Goal: Task Accomplishment & Management: Use online tool/utility

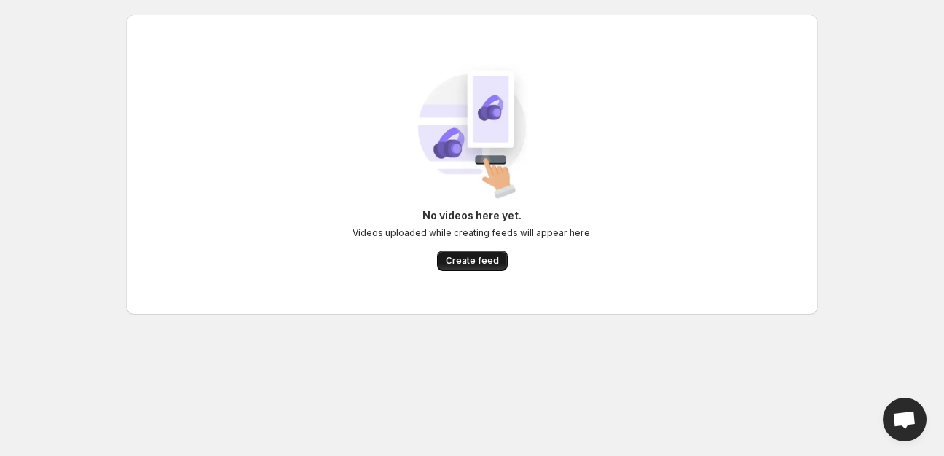
click at [481, 262] on span "Create feed" at bounding box center [472, 261] width 53 height 12
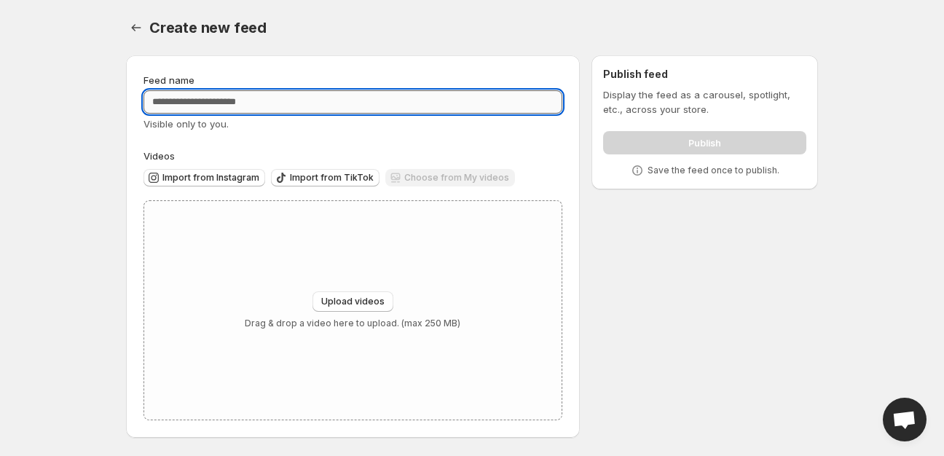
click at [391, 100] on input "Feed name" at bounding box center [353, 101] width 419 height 23
type input "*********"
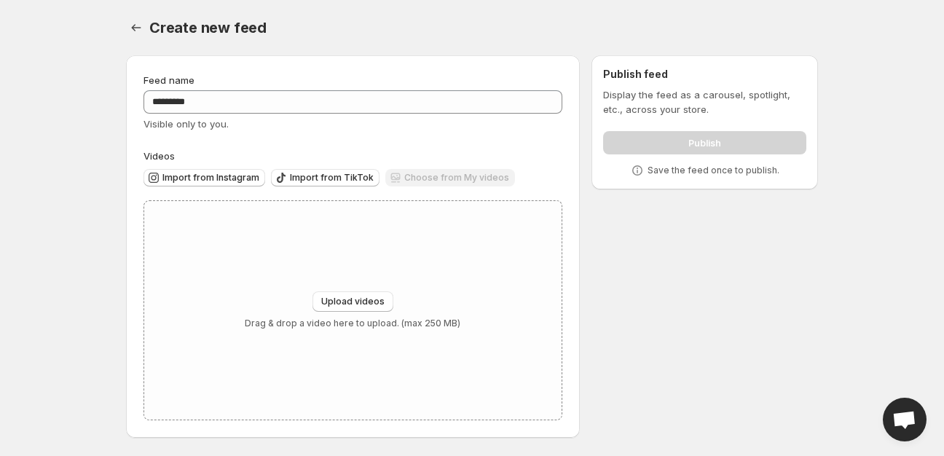
click at [614, 242] on div "Feed name ********* Visible only to you. Videos Import from Instagram Import fr…" at bounding box center [466, 250] width 704 height 412
click at [349, 303] on span "Upload videos" at bounding box center [352, 302] width 63 height 12
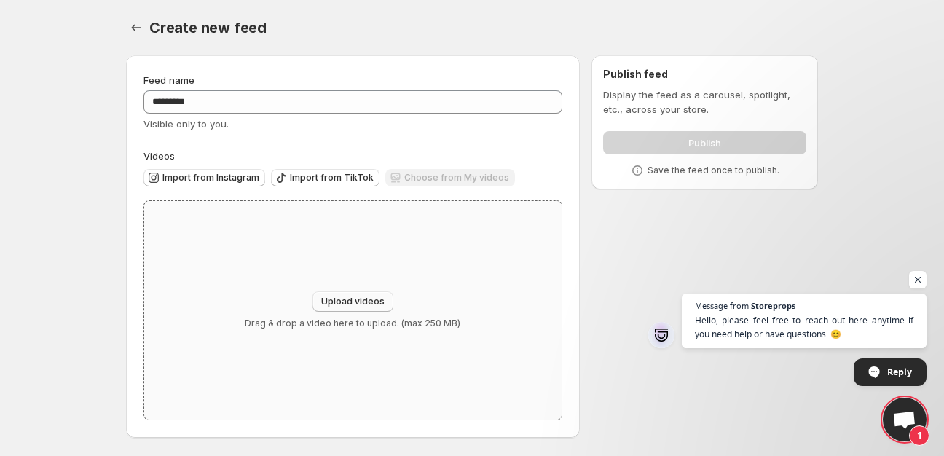
type input "**********"
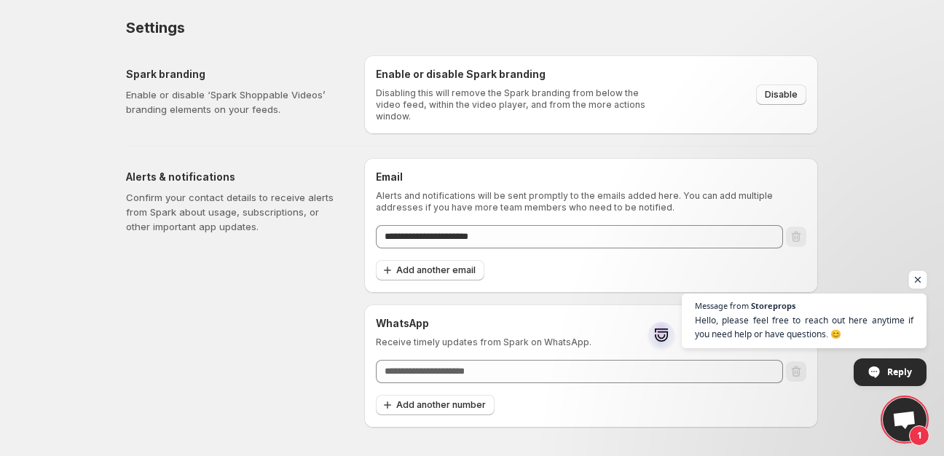
click at [917, 278] on span "Open chat" at bounding box center [918, 280] width 18 height 18
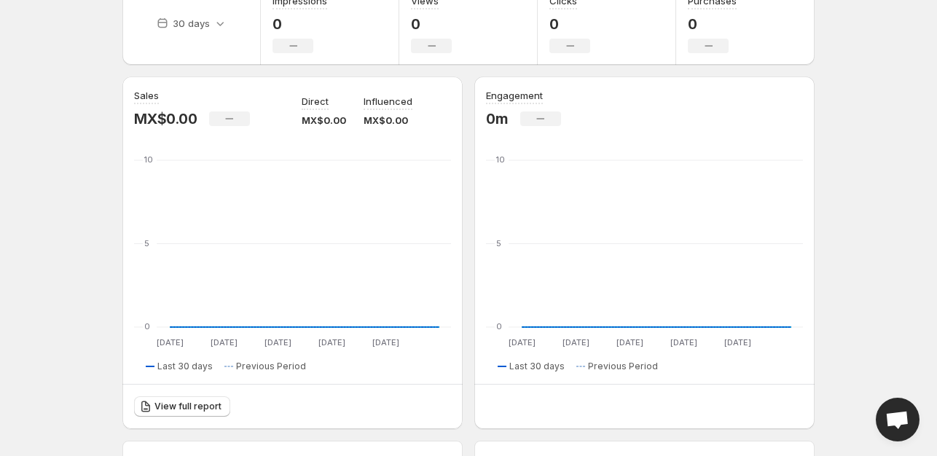
scroll to position [73, 0]
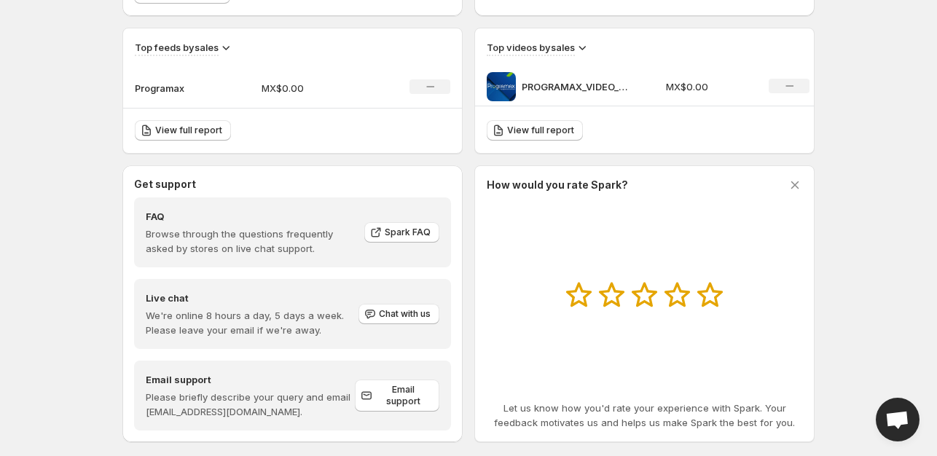
scroll to position [508, 0]
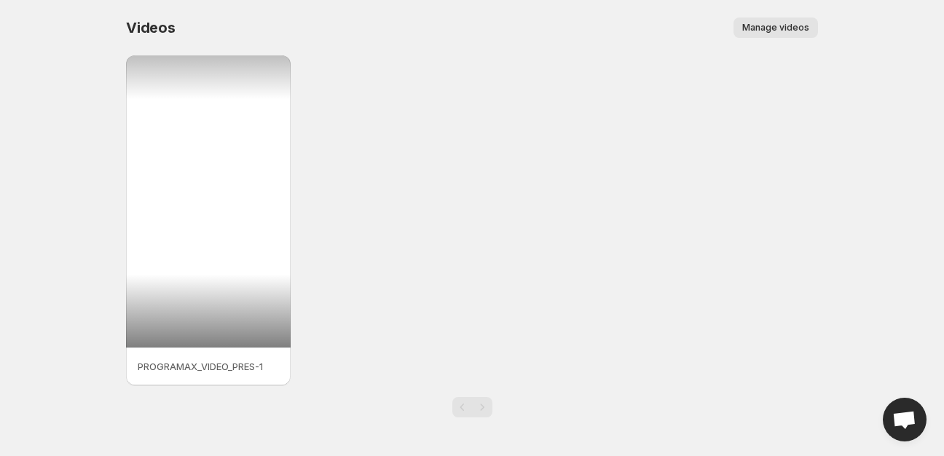
click at [238, 184] on div at bounding box center [208, 201] width 165 height 292
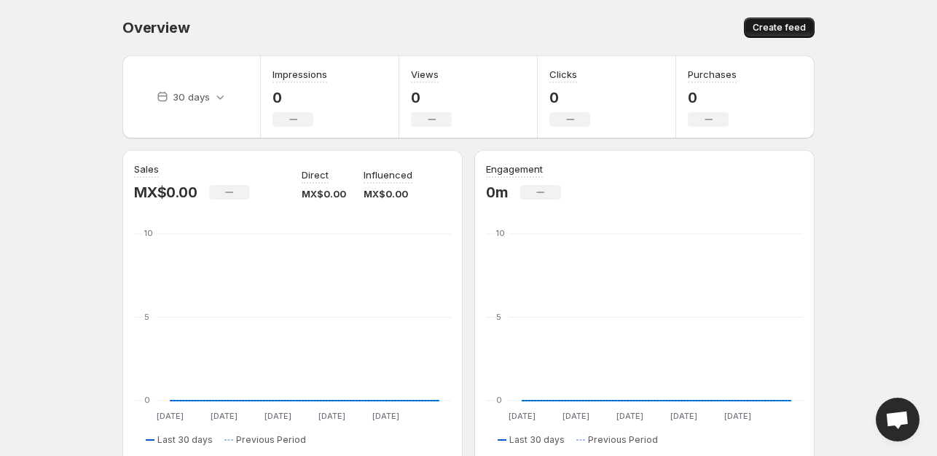
click at [775, 24] on span "Create feed" at bounding box center [779, 28] width 53 height 12
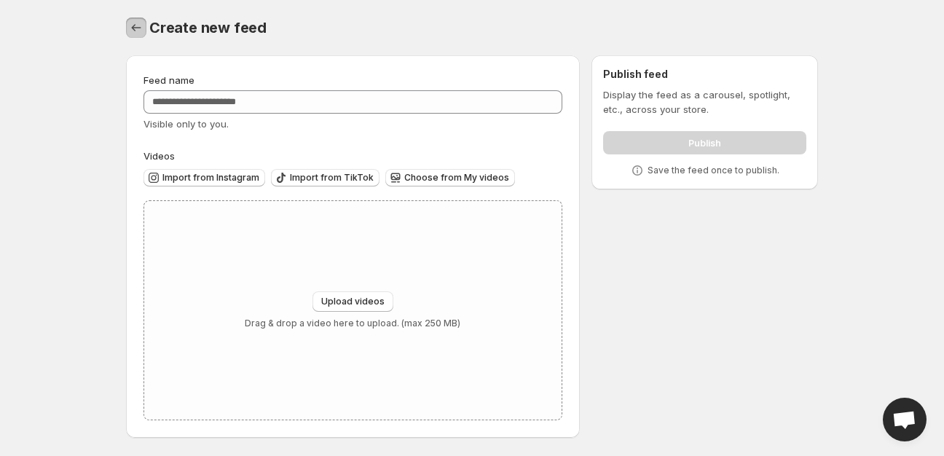
click at [134, 31] on icon "Settings" at bounding box center [136, 27] width 15 height 15
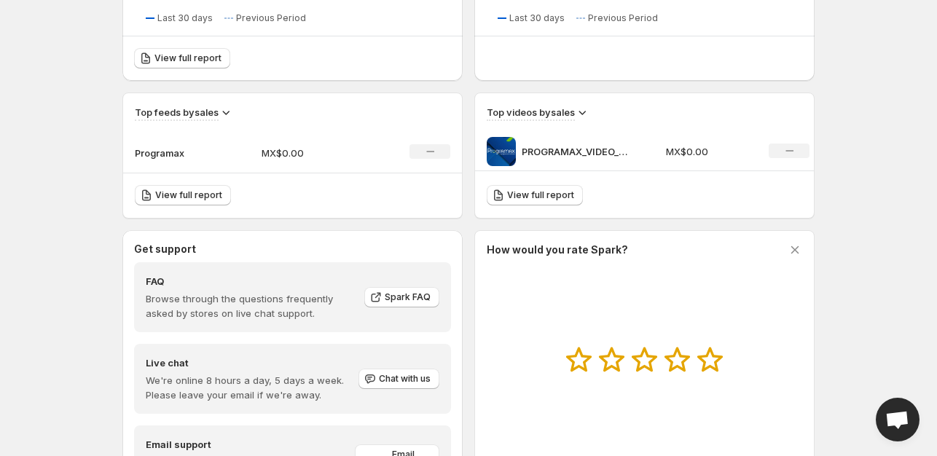
scroll to position [437, 0]
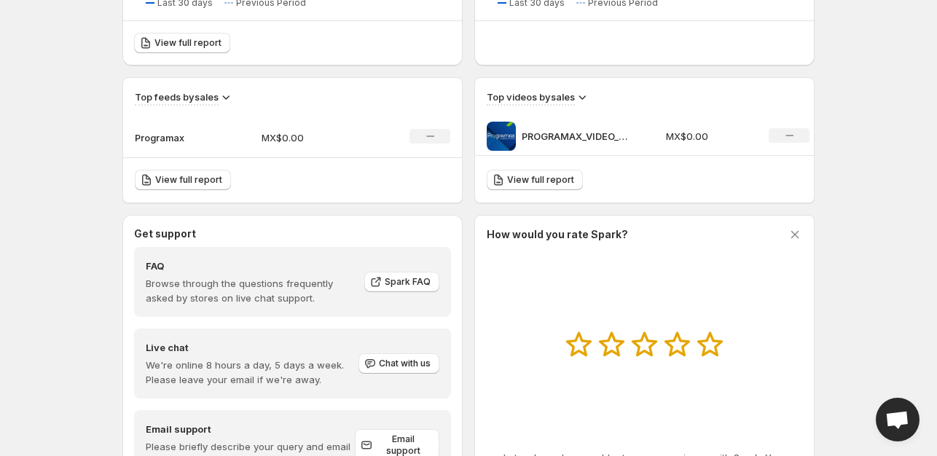
click at [788, 138] on icon "No change" at bounding box center [790, 136] width 8 height 12
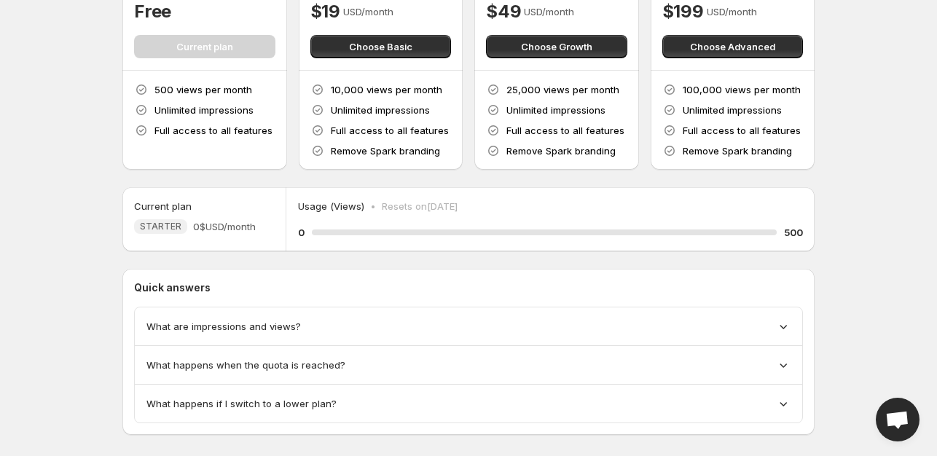
scroll to position [157, 0]
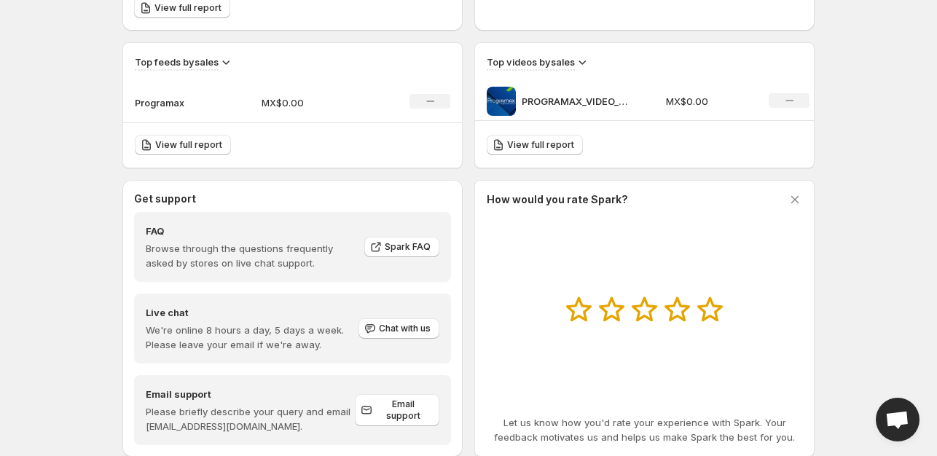
scroll to position [508, 0]
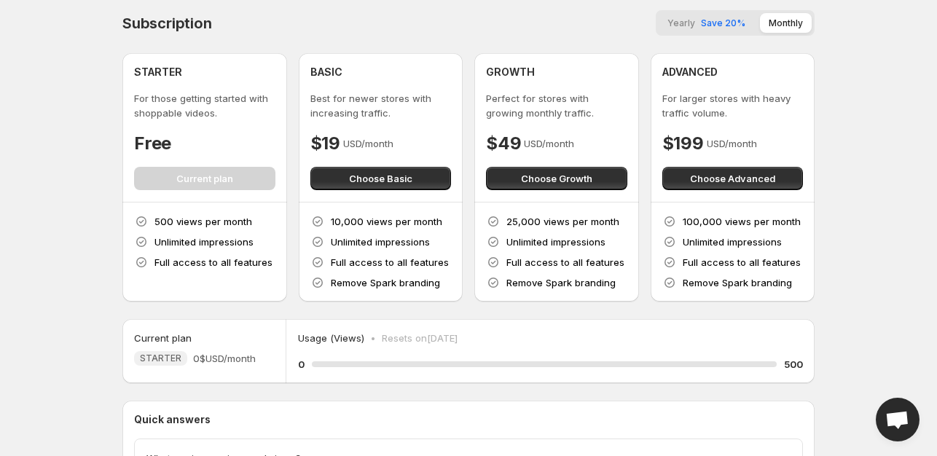
scroll to position [157, 0]
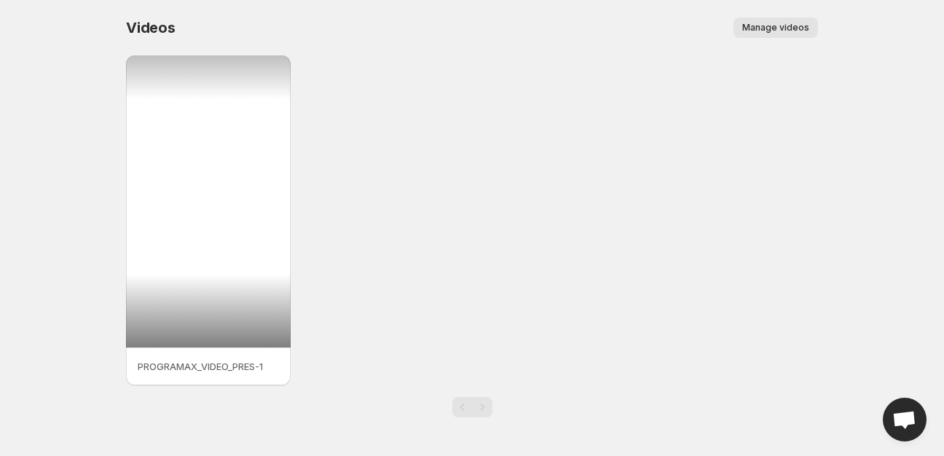
drag, startPoint x: 207, startPoint y: 168, endPoint x: 507, endPoint y: 167, distance: 300.2
click at [507, 167] on div "PROGRAMAX_VIDEO_PRES-1" at bounding box center [472, 220] width 692 height 330
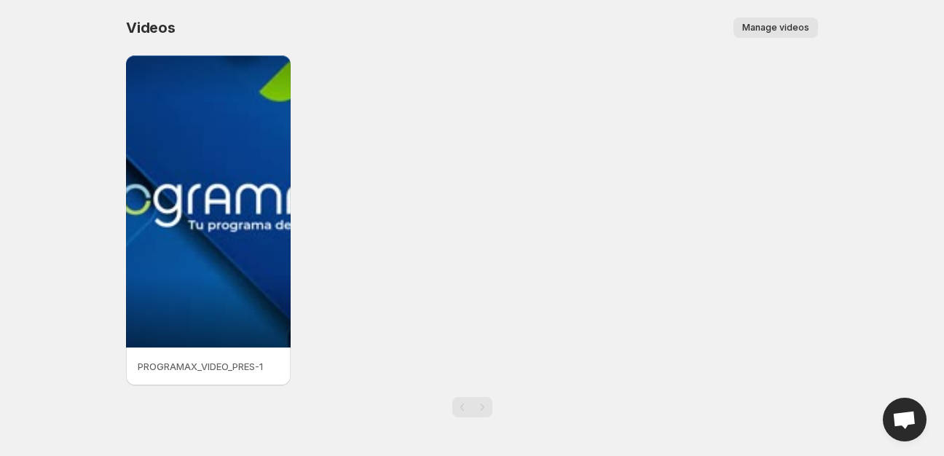
click at [222, 368] on p "PROGRAMAX_VIDEO_PRES-1" at bounding box center [208, 366] width 141 height 15
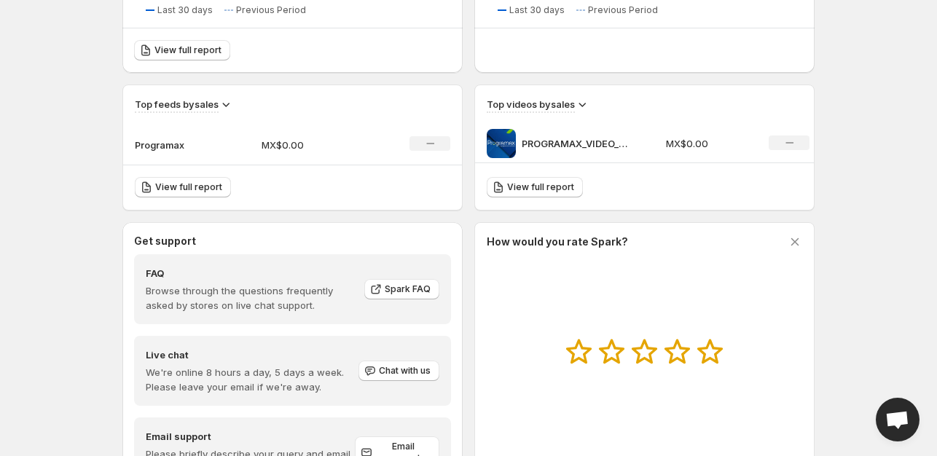
scroll to position [437, 0]
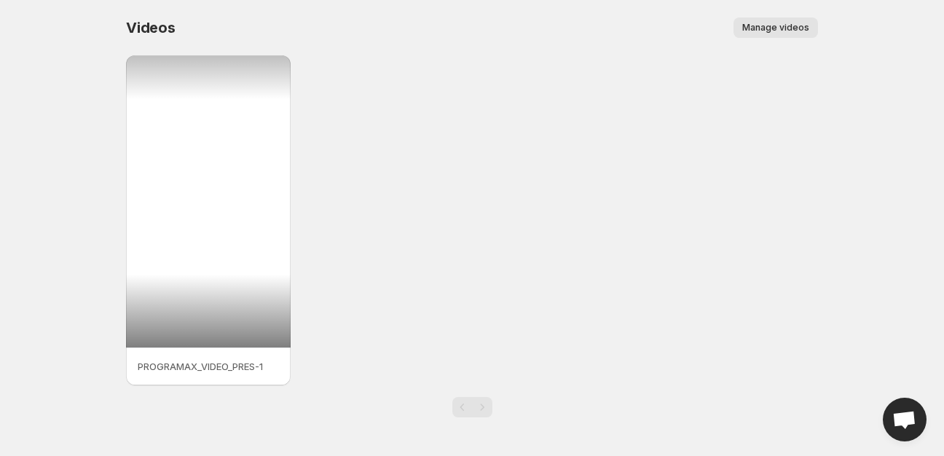
drag, startPoint x: 239, startPoint y: 195, endPoint x: 657, endPoint y: 144, distance: 420.8
click at [657, 144] on div "PROGRAMAX_VIDEO_PRES-1" at bounding box center [472, 220] width 692 height 330
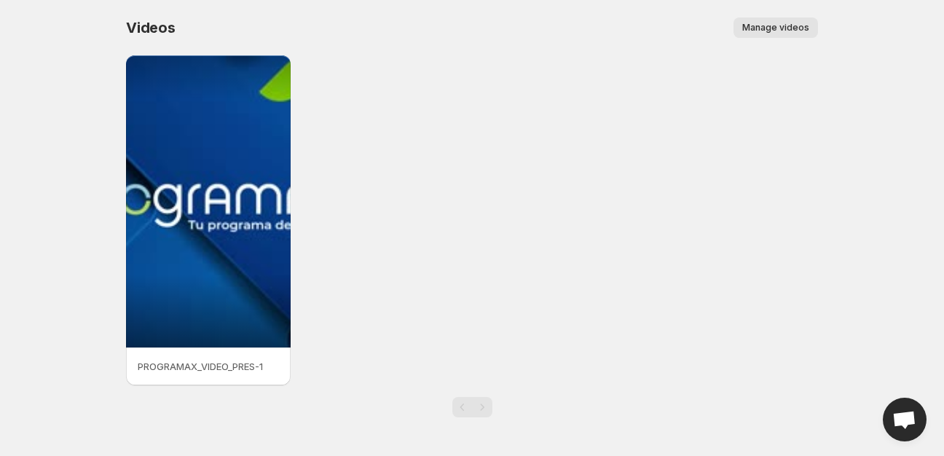
click at [779, 26] on span "Manage videos" at bounding box center [776, 28] width 67 height 12
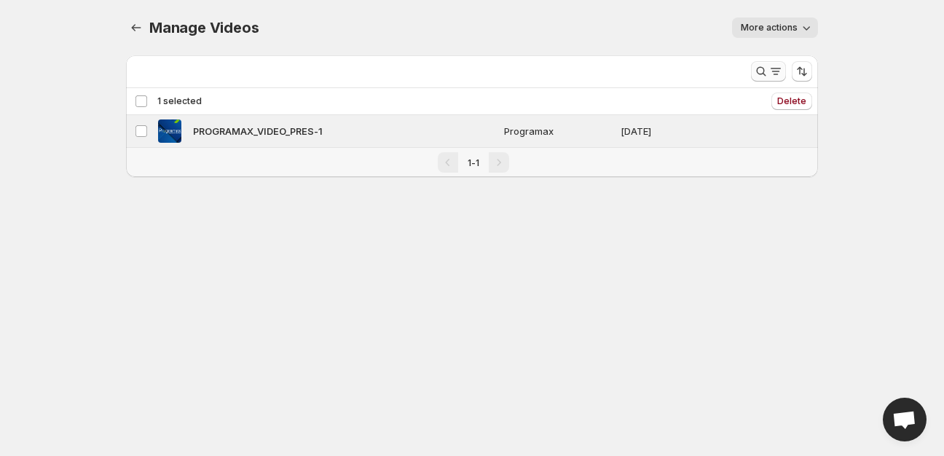
click at [780, 74] on icon "Search and filter results" at bounding box center [776, 71] width 15 height 15
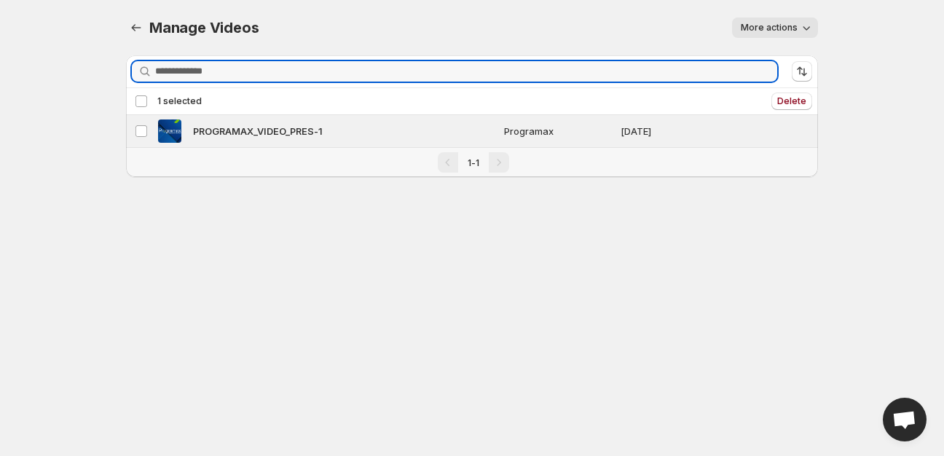
click at [732, 199] on div "Manage Videos. This page is ready Manage Videos More actions More actions More …" at bounding box center [472, 106] width 727 height 212
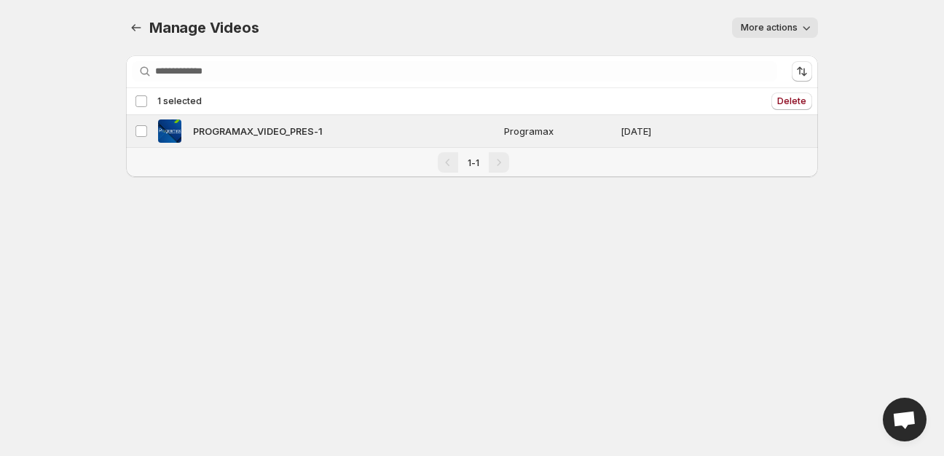
click at [780, 28] on span "More actions" at bounding box center [769, 28] width 57 height 12
click at [819, 197] on div "Manage Videos. This page is ready Manage Videos More actions More actions More …" at bounding box center [472, 106] width 727 height 212
click at [131, 27] on icon "Manage Videos" at bounding box center [136, 27] width 15 height 15
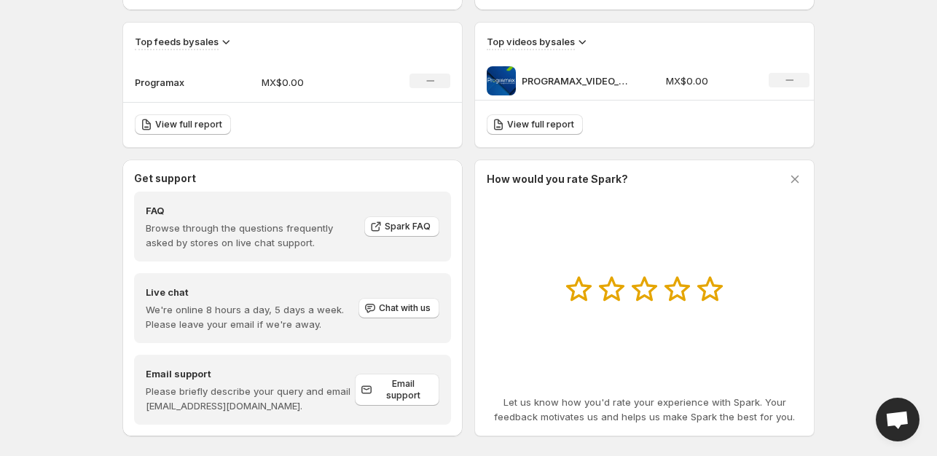
scroll to position [508, 0]
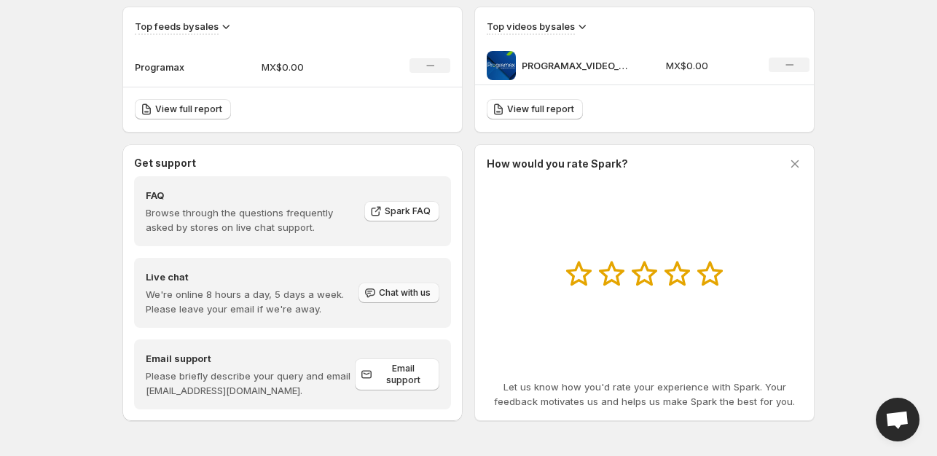
click at [394, 291] on span "Chat with us" at bounding box center [405, 293] width 52 height 12
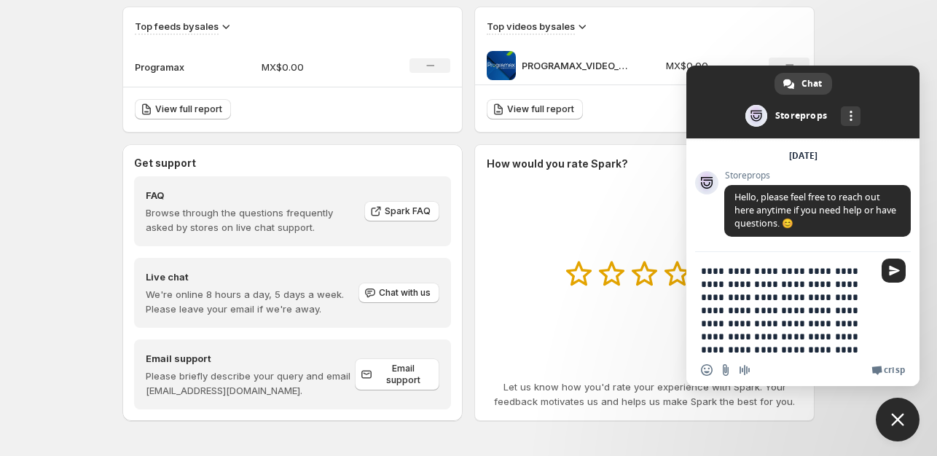
type textarea "**********"
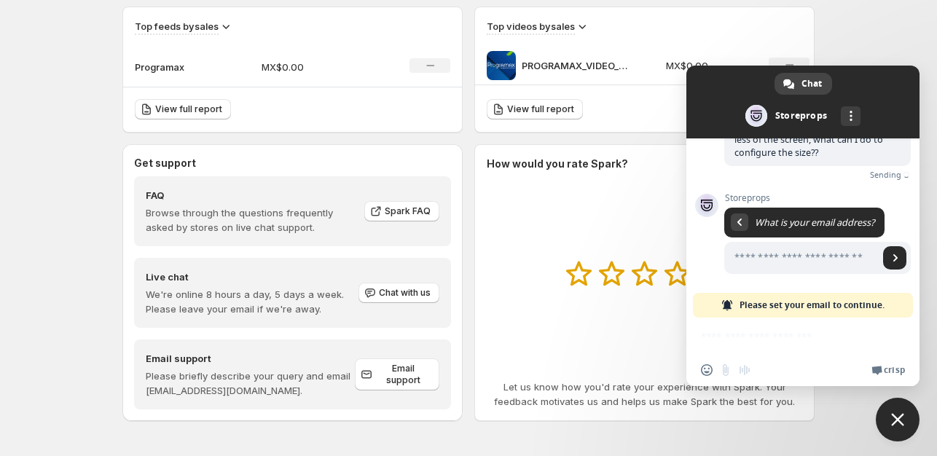
scroll to position [173, 0]
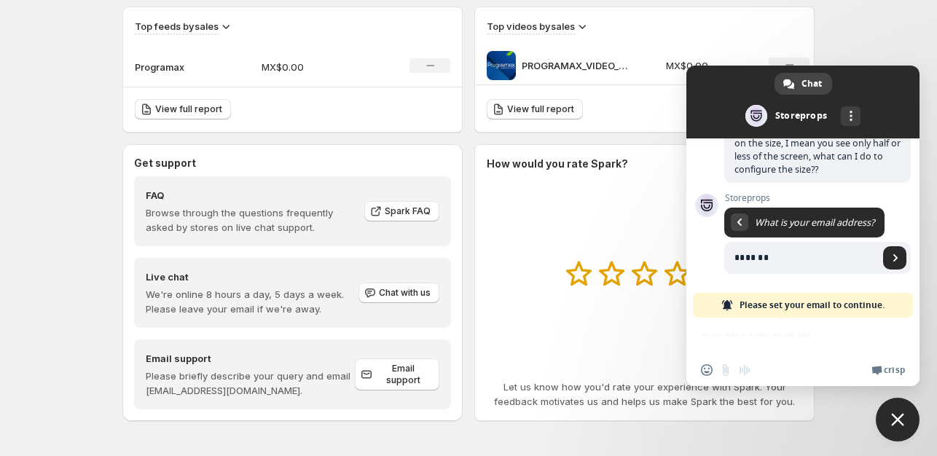
type input "**********"
click at [887, 262] on link "Send" at bounding box center [894, 257] width 23 height 23
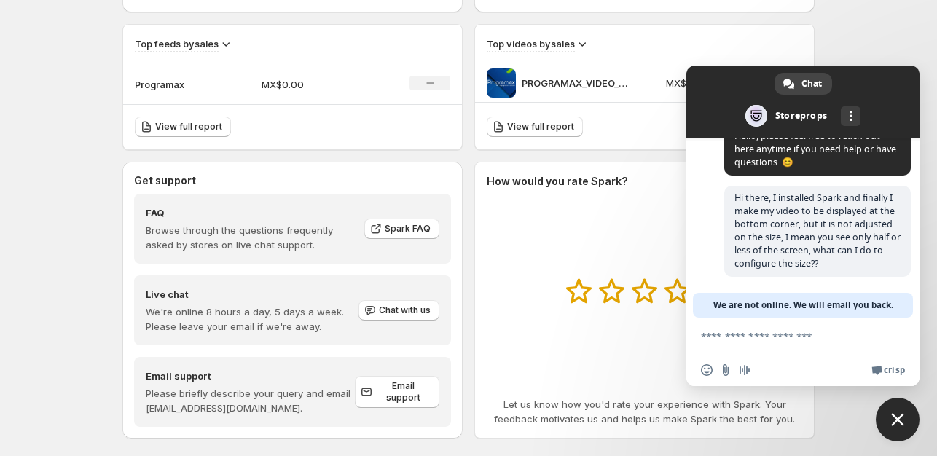
scroll to position [508, 0]
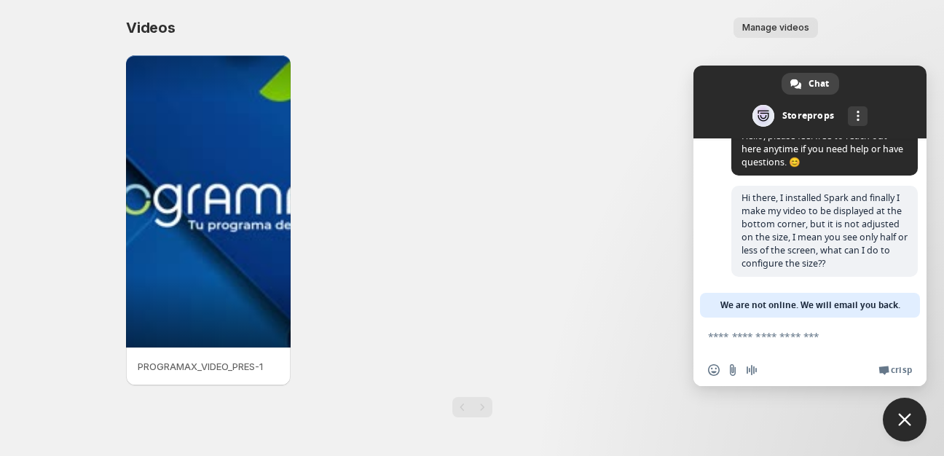
click at [213, 363] on p "PROGRAMAX_VIDEO_PRES-1" at bounding box center [208, 366] width 141 height 15
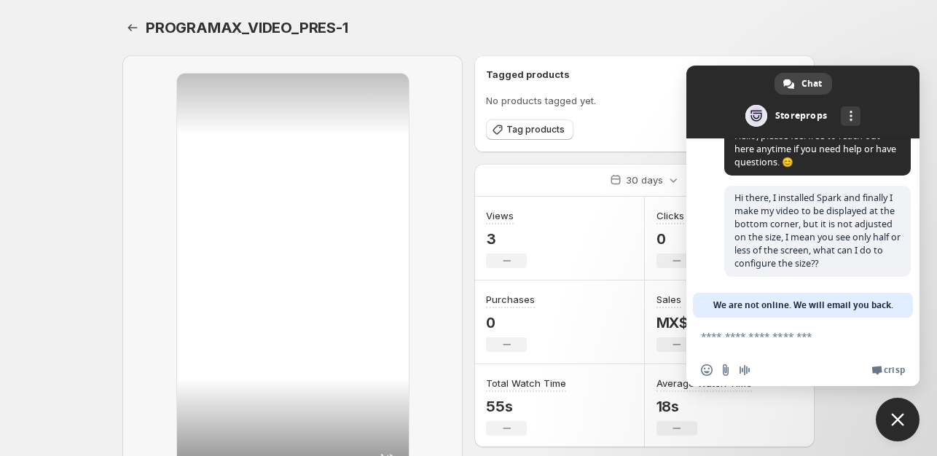
click at [899, 418] on span "Close chat" at bounding box center [897, 419] width 13 height 13
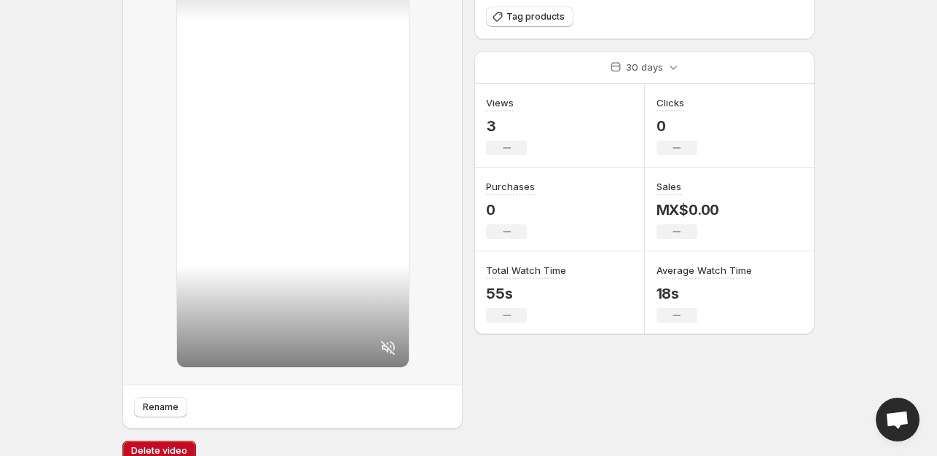
scroll to position [133, 0]
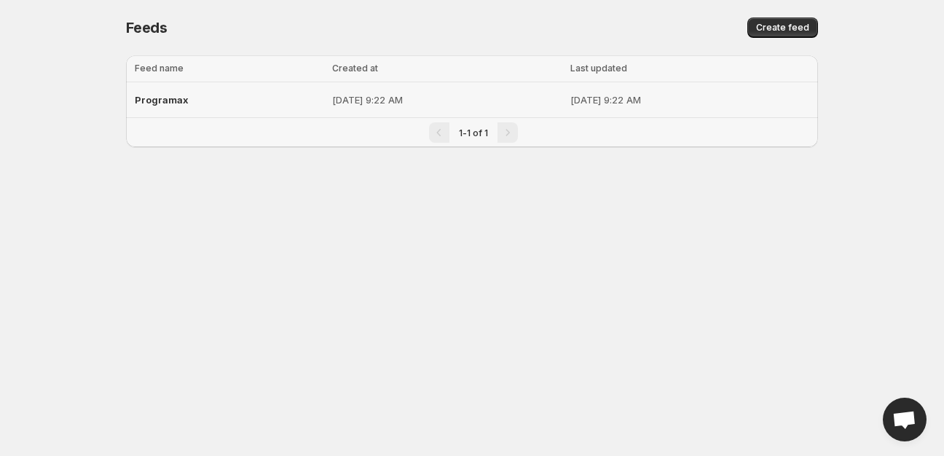
click at [158, 92] on div "Programax" at bounding box center [229, 100] width 189 height 26
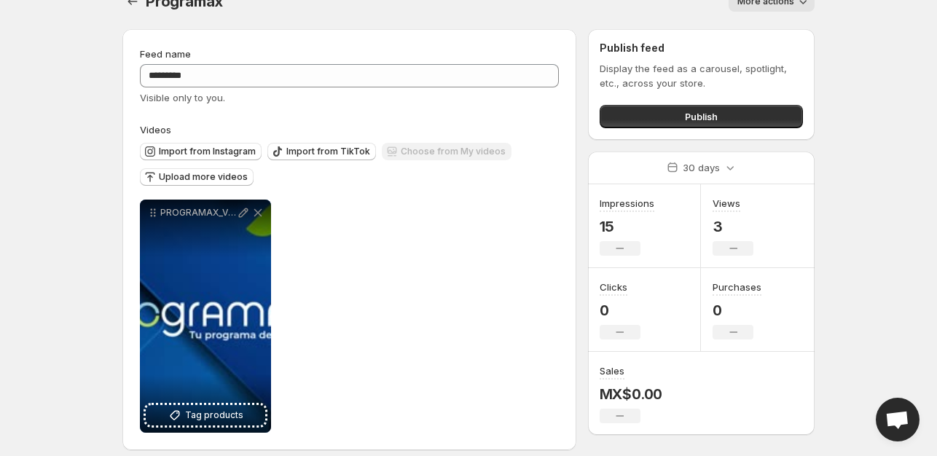
scroll to position [39, 0]
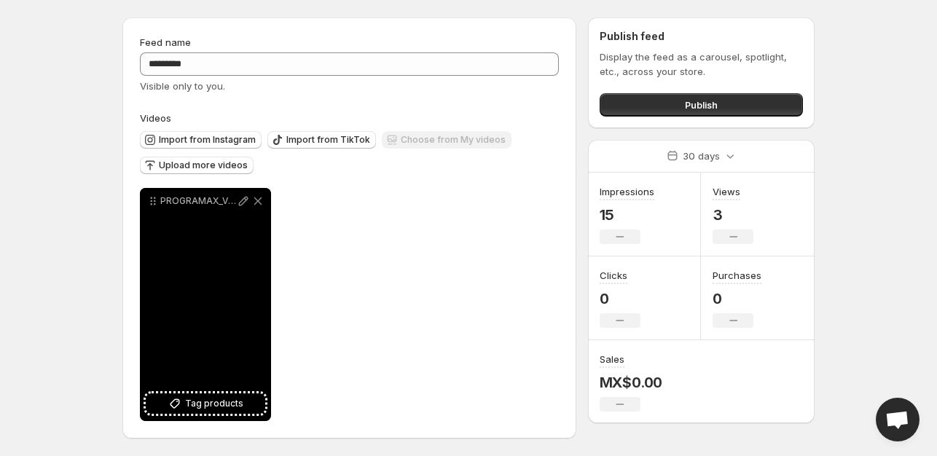
drag, startPoint x: 210, startPoint y: 291, endPoint x: 371, endPoint y: 326, distance: 164.8
click at [371, 326] on div "**********" at bounding box center [349, 304] width 419 height 233
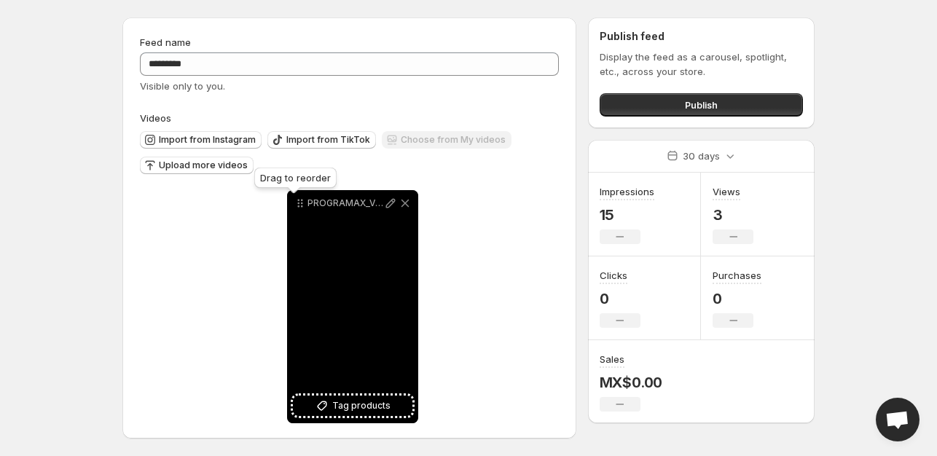
drag, startPoint x: 154, startPoint y: 202, endPoint x: 303, endPoint y: 205, distance: 149.4
click at [303, 205] on icon at bounding box center [300, 203] width 15 height 15
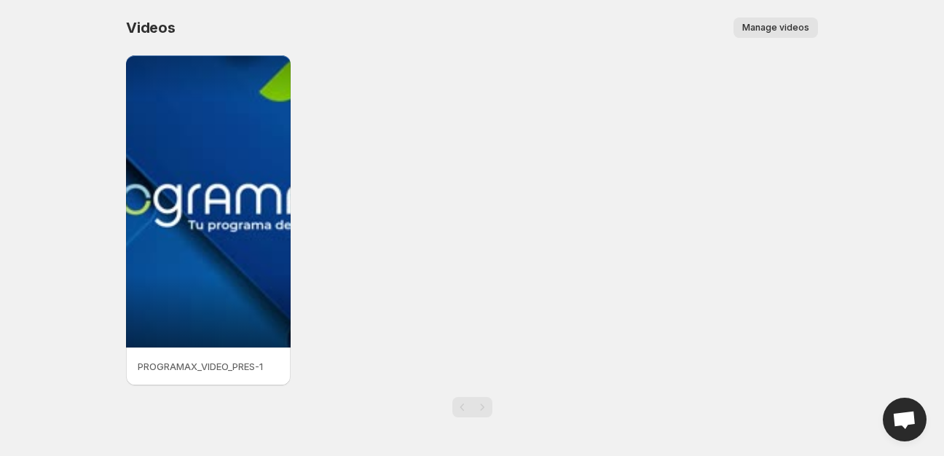
click at [769, 29] on span "Manage videos" at bounding box center [776, 28] width 67 height 12
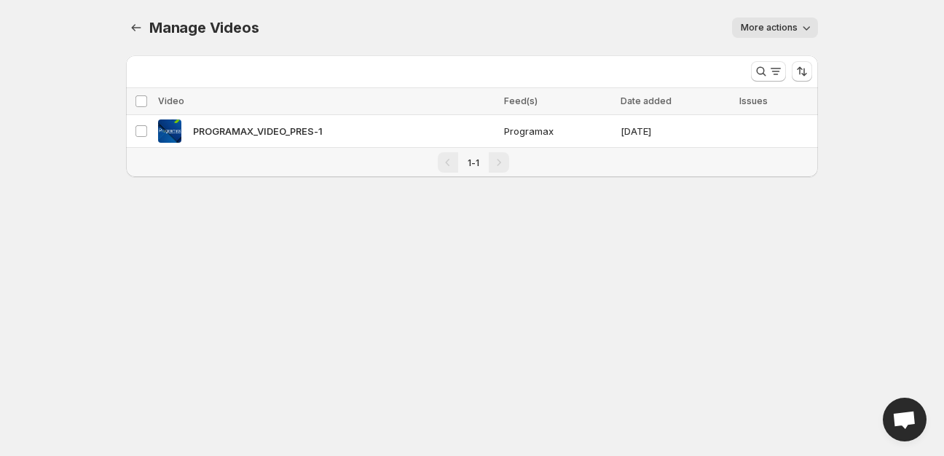
click at [782, 25] on span "More actions" at bounding box center [769, 28] width 57 height 12
click at [661, 26] on div "More actions" at bounding box center [547, 27] width 542 height 20
click at [239, 130] on span "PROGRAMAX_VIDEO_PRES-1" at bounding box center [258, 131] width 130 height 15
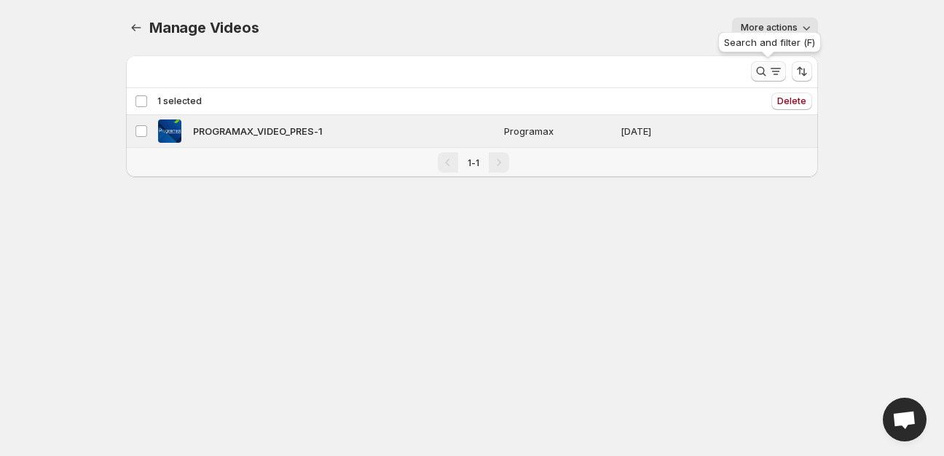
click at [776, 71] on icon "Search and filter results" at bounding box center [776, 71] width 15 height 15
click at [497, 18] on div "More actions" at bounding box center [547, 27] width 542 height 20
click at [132, 26] on icon "Manage Videos" at bounding box center [136, 27] width 15 height 15
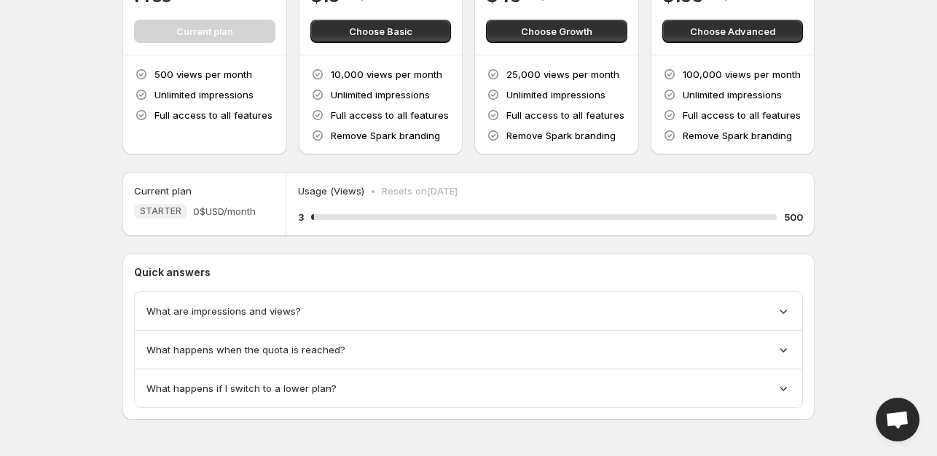
scroll to position [157, 0]
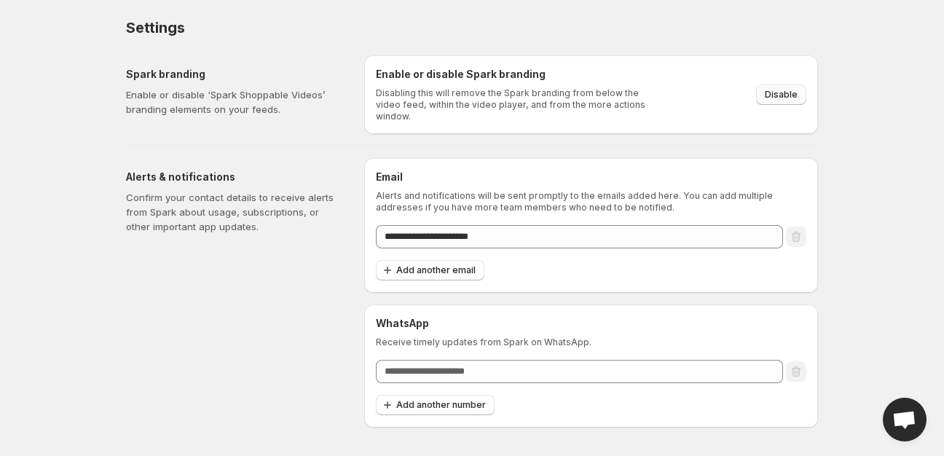
click at [774, 89] on span "Disable" at bounding box center [781, 95] width 33 height 12
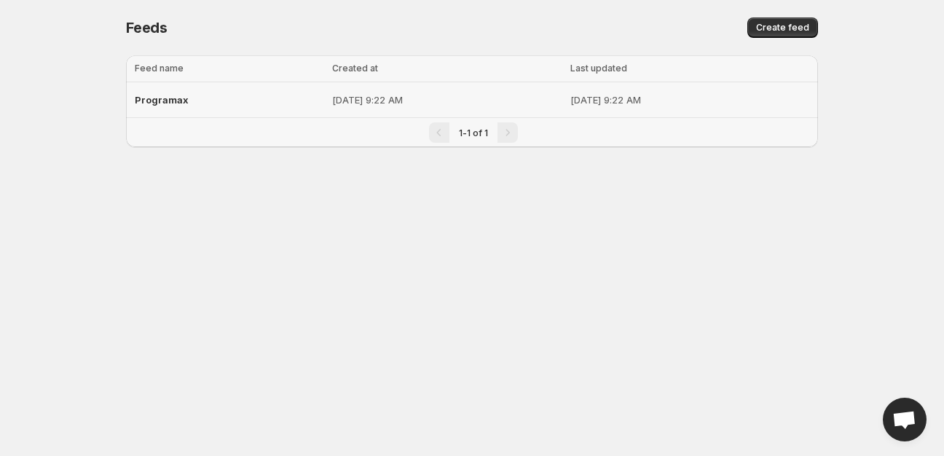
click at [184, 100] on span "Programax" at bounding box center [162, 100] width 54 height 12
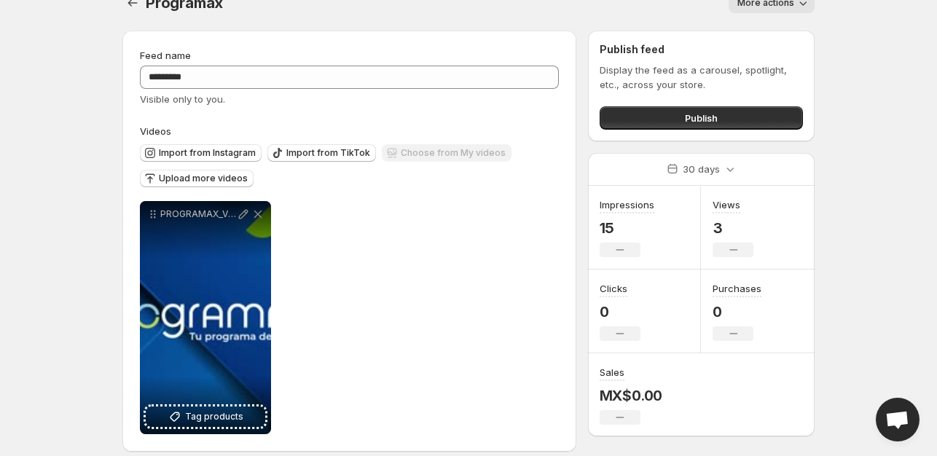
scroll to position [39, 0]
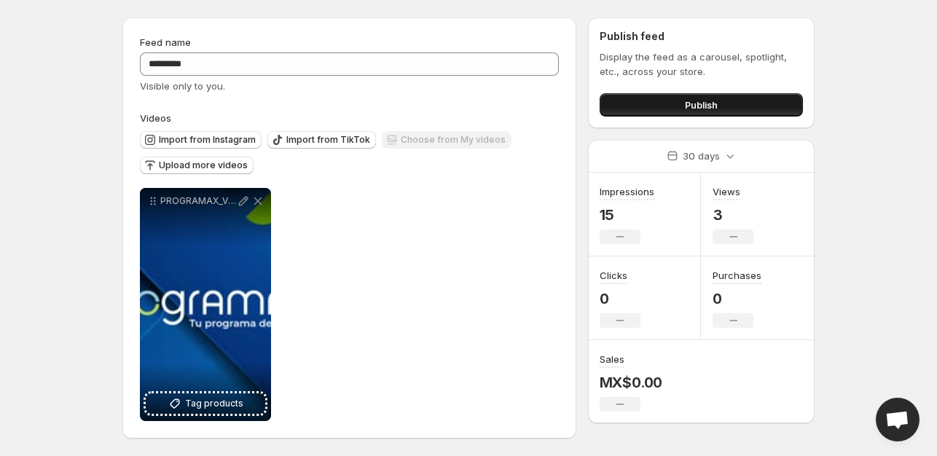
click at [688, 98] on span "Publish" at bounding box center [701, 105] width 33 height 15
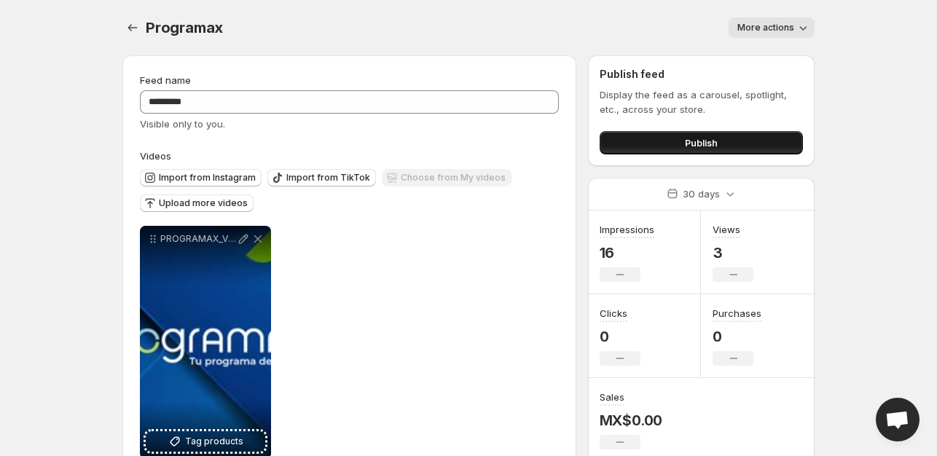
click at [702, 141] on span "Publish" at bounding box center [701, 143] width 33 height 15
click at [685, 141] on span "Publish" at bounding box center [701, 143] width 33 height 15
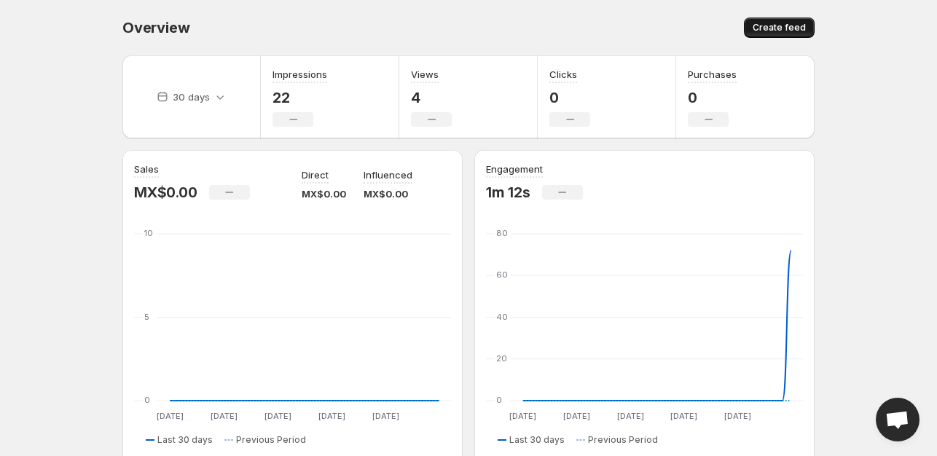
click at [778, 25] on span "Create feed" at bounding box center [779, 28] width 53 height 12
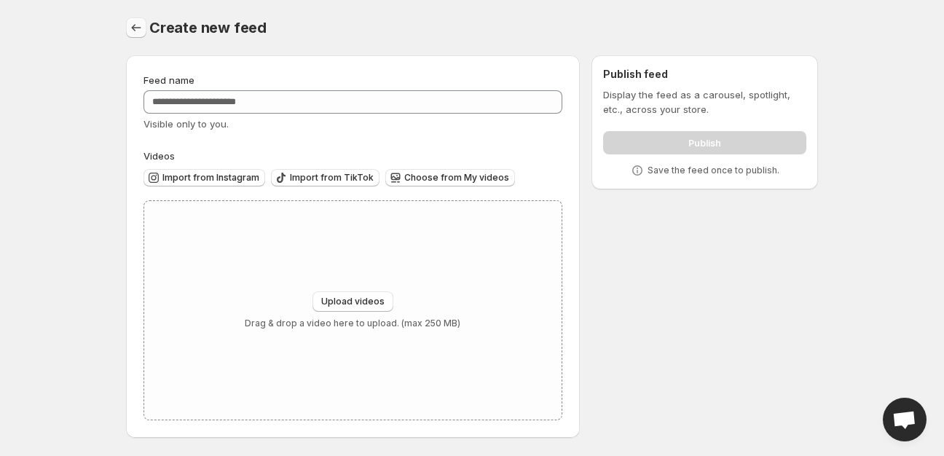
click at [138, 28] on icon "Settings" at bounding box center [136, 27] width 9 height 7
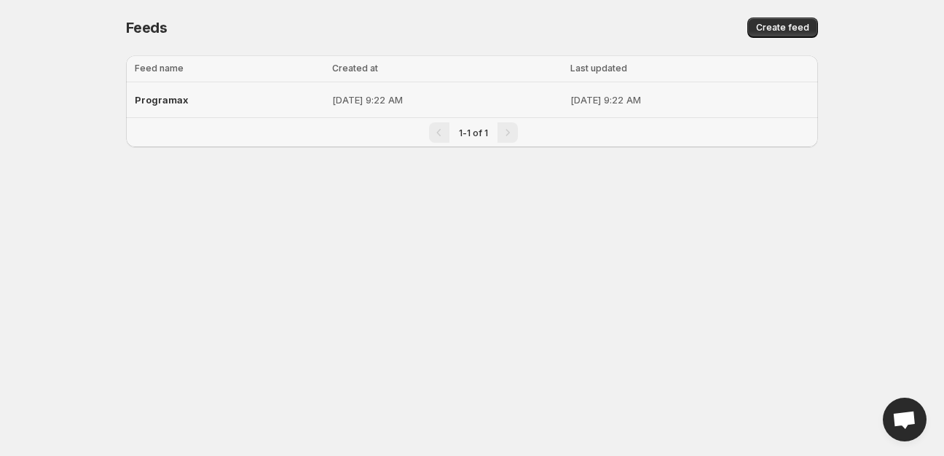
click at [235, 93] on div "Programax" at bounding box center [229, 100] width 189 height 26
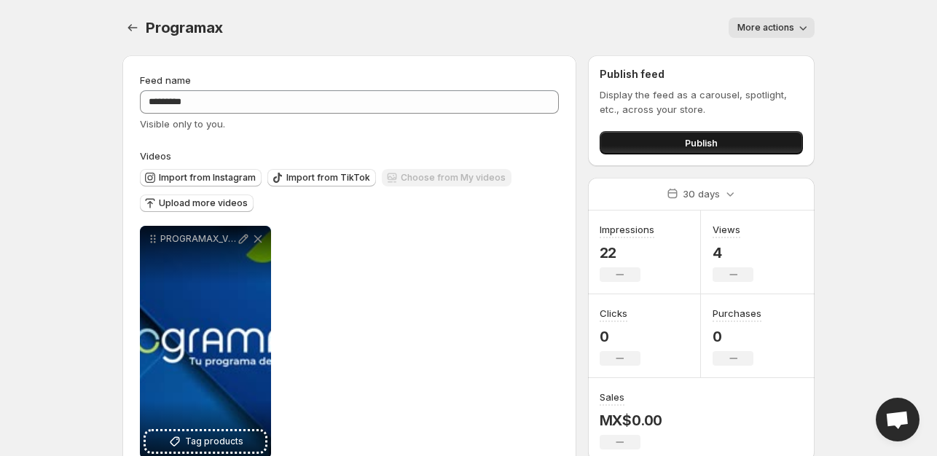
click at [689, 145] on span "Publish" at bounding box center [701, 143] width 33 height 15
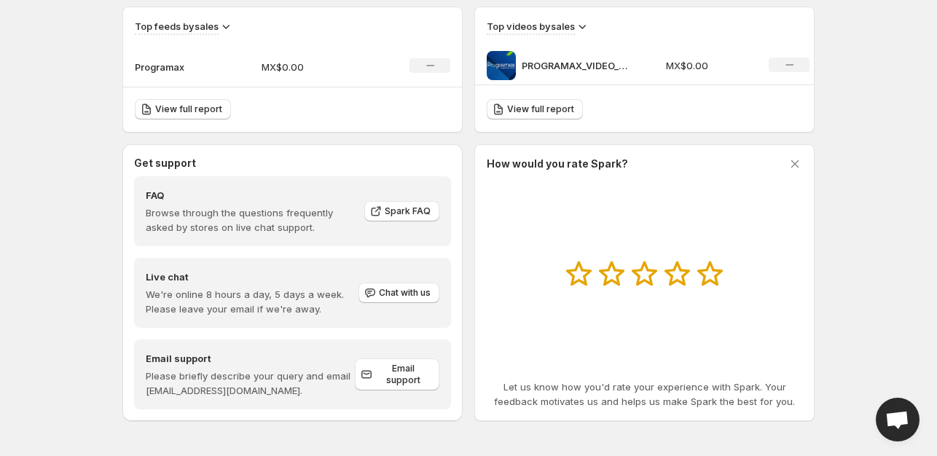
scroll to position [79, 0]
